Goal: Task Accomplishment & Management: Manage account settings

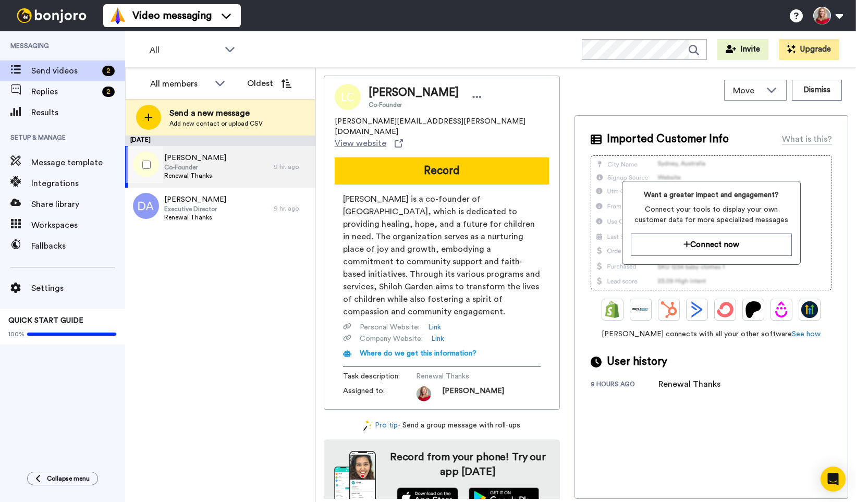
click at [199, 164] on span "Co-Founder" at bounding box center [195, 167] width 62 height 8
click at [472, 98] on icon at bounding box center [476, 97] width 9 height 10
click at [479, 119] on li "Edit contact" at bounding box center [489, 114] width 76 height 15
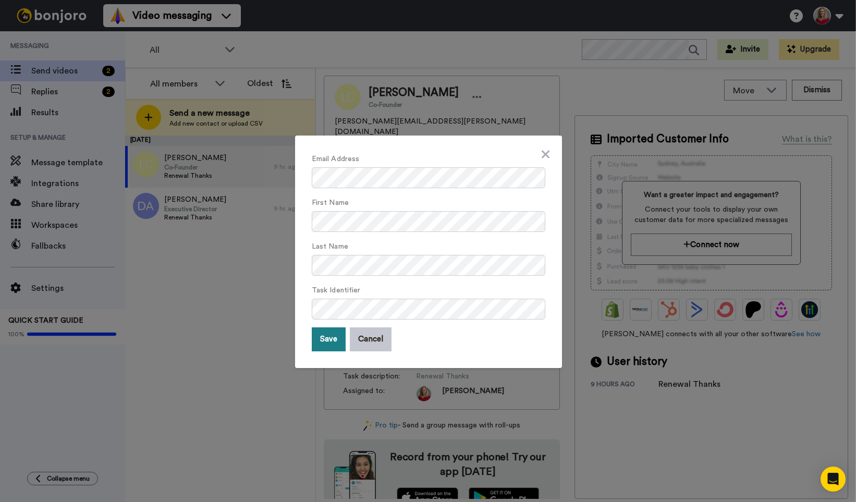
click at [323, 341] on button "Save" at bounding box center [329, 339] width 34 height 24
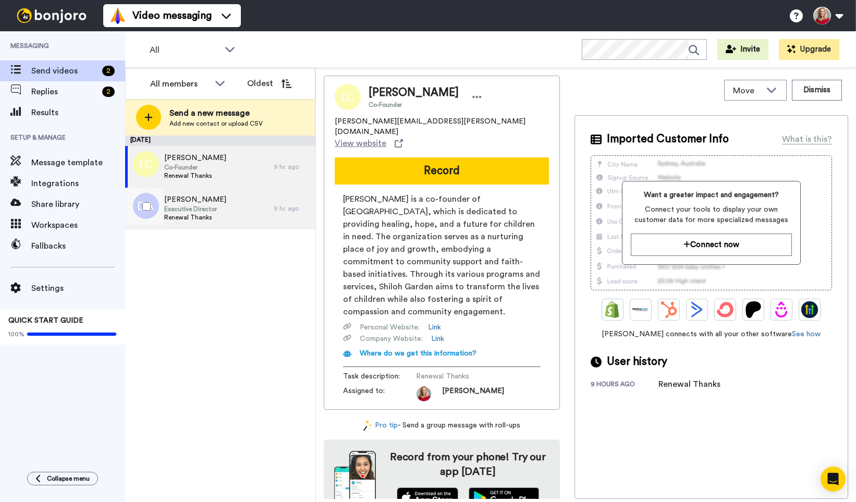
click at [183, 211] on span "Executive Director" at bounding box center [195, 209] width 62 height 8
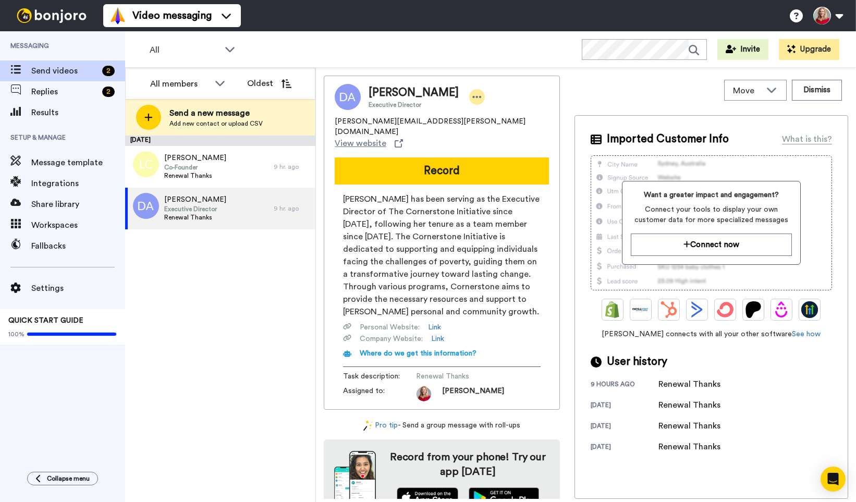
click at [472, 98] on icon at bounding box center [476, 97] width 9 height 10
click at [479, 158] on li "Dismiss" at bounding box center [477, 158] width 76 height 15
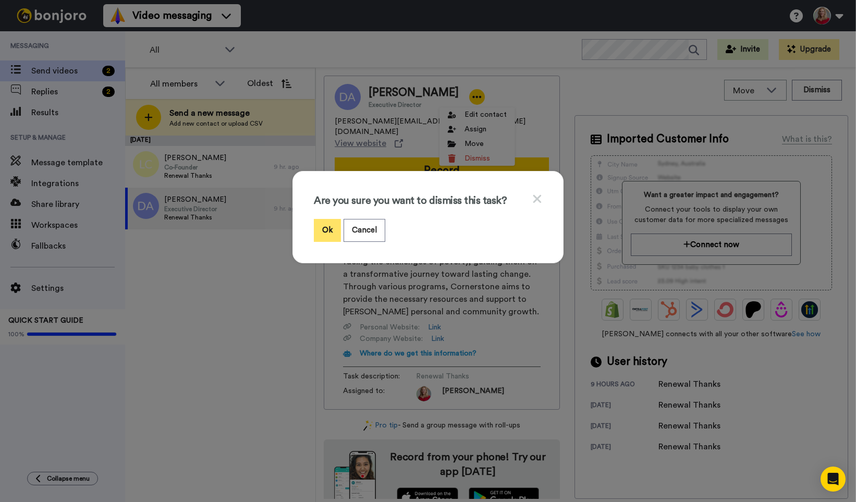
click at [325, 230] on button "Ok" at bounding box center [327, 230] width 27 height 22
